Goal: Find specific page/section

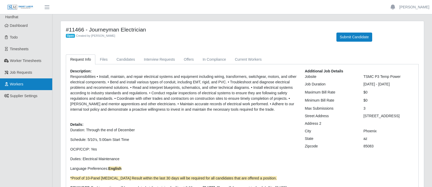
click at [27, 82] on link "Workers" at bounding box center [26, 85] width 52 height 12
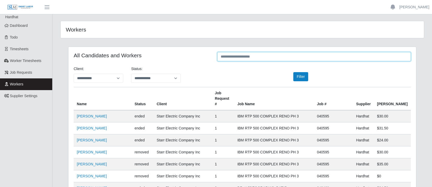
click at [264, 57] on input "text" at bounding box center [313, 56] width 193 height 9
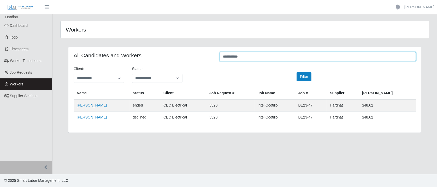
type input "**********"
